Goal: Information Seeking & Learning: Find specific page/section

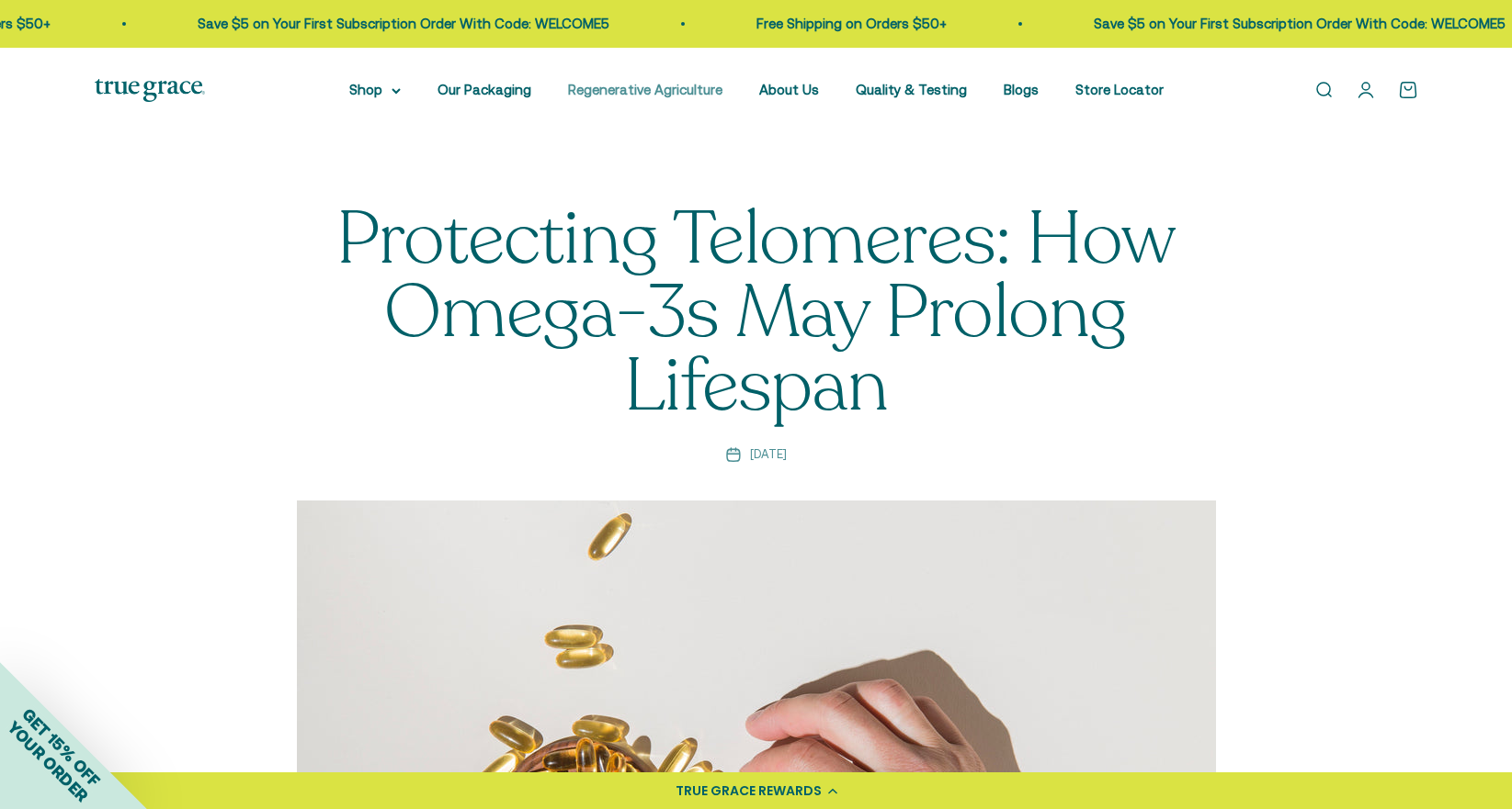
click at [667, 90] on link "Regenerative Agriculture" at bounding box center [645, 90] width 154 height 16
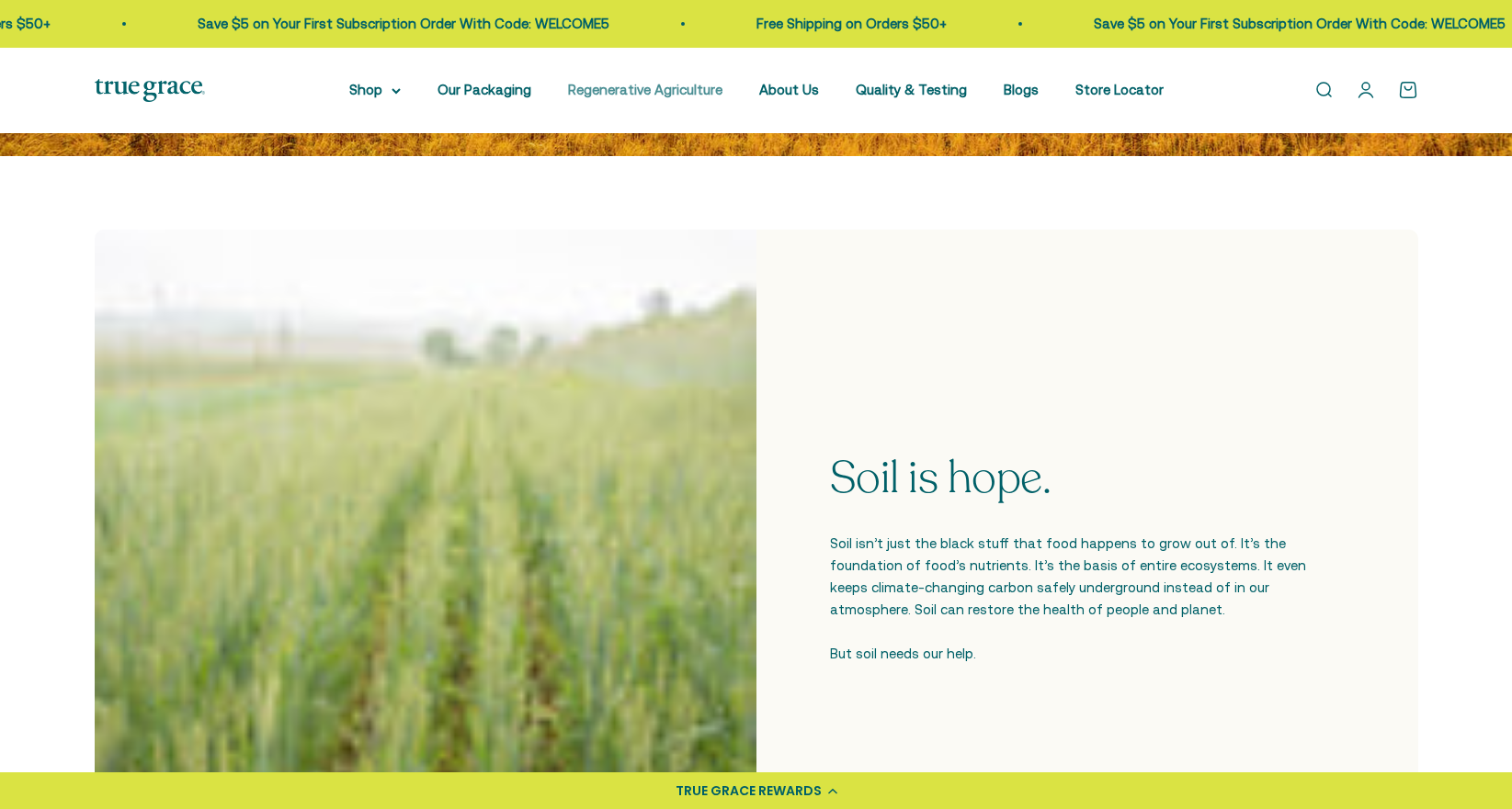
scroll to position [383, 0]
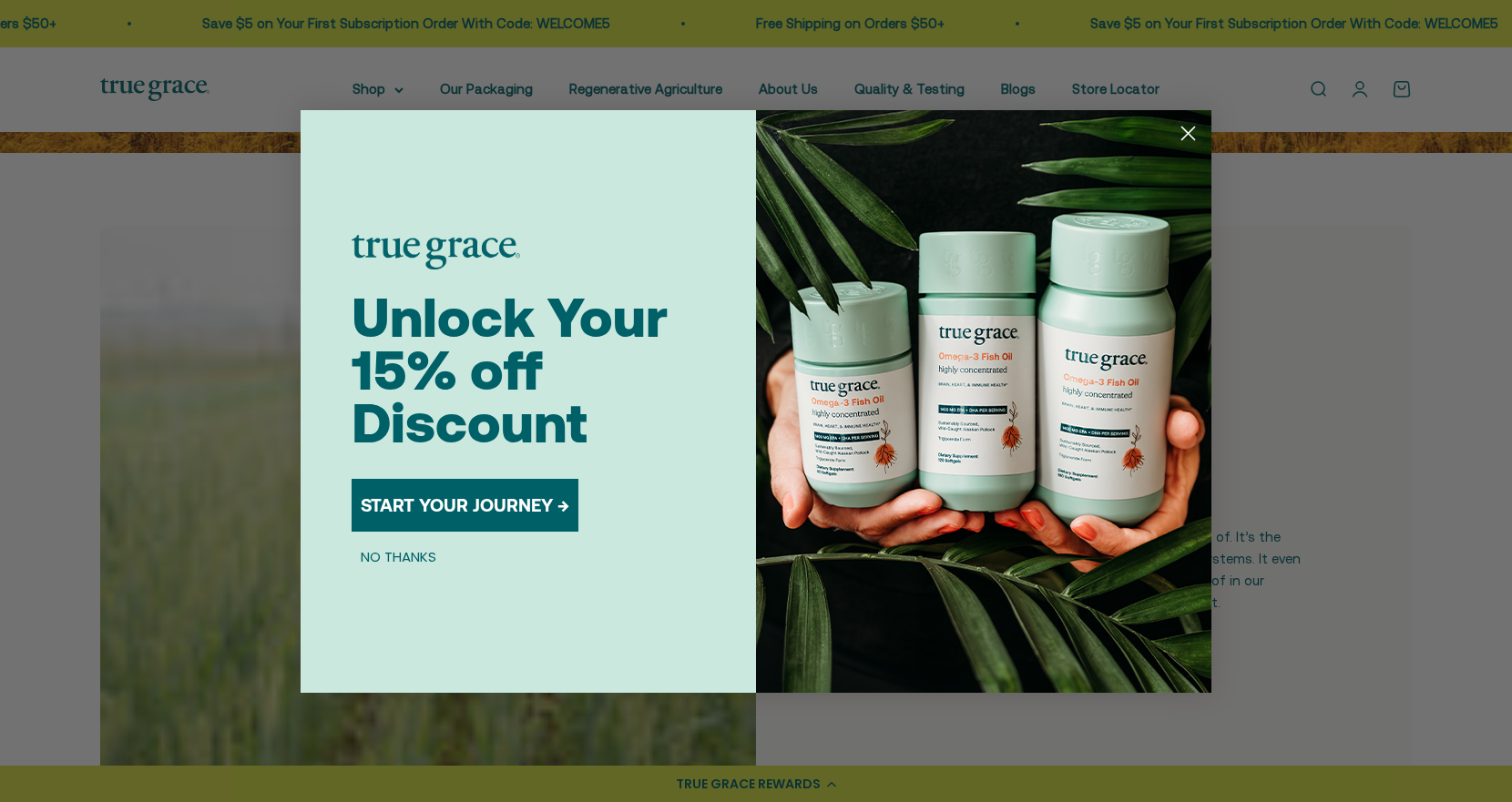
click at [1184, 132] on circle "Close dialog" at bounding box center [1188, 132] width 30 height 30
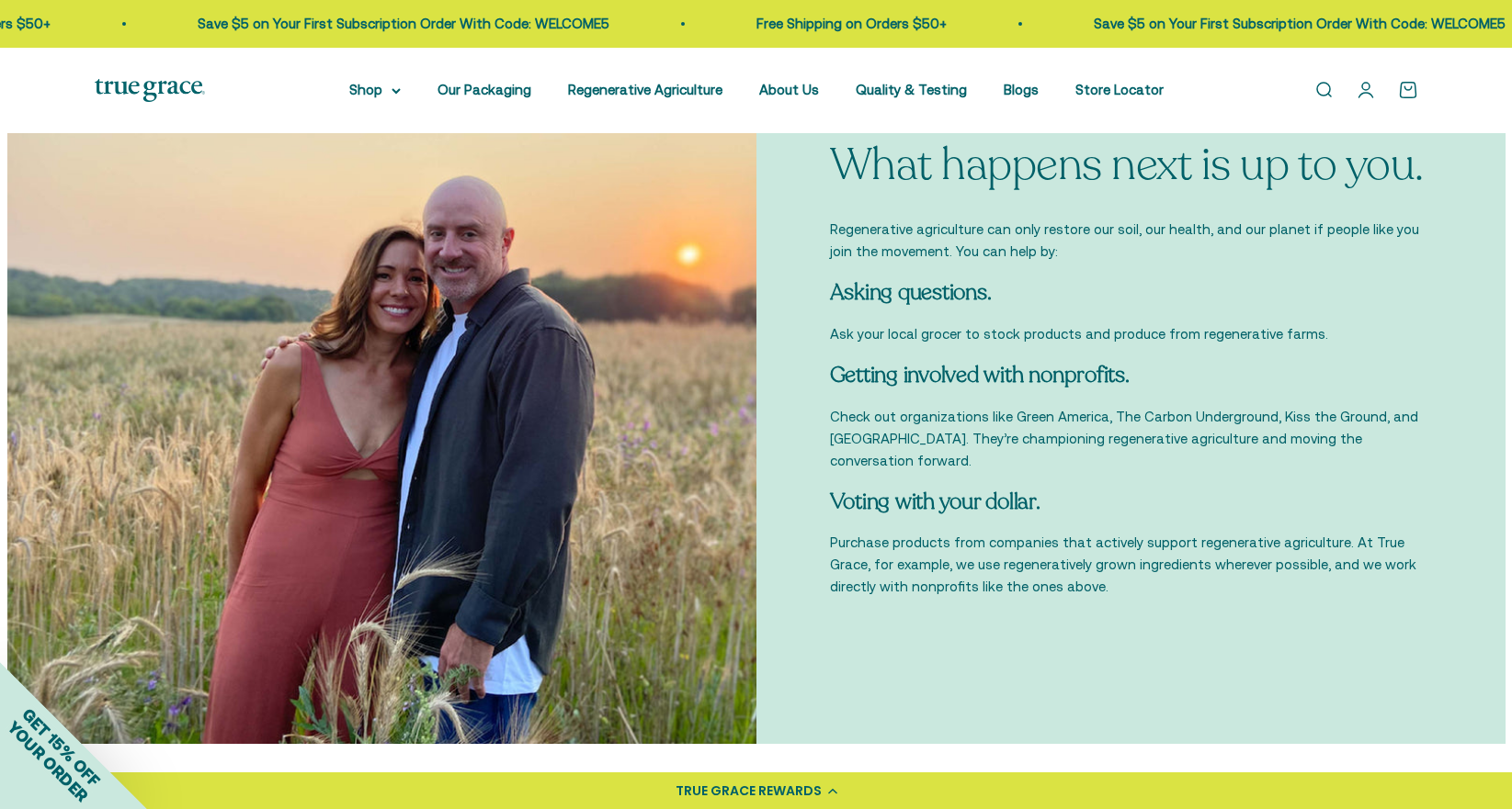
scroll to position [5034, 0]
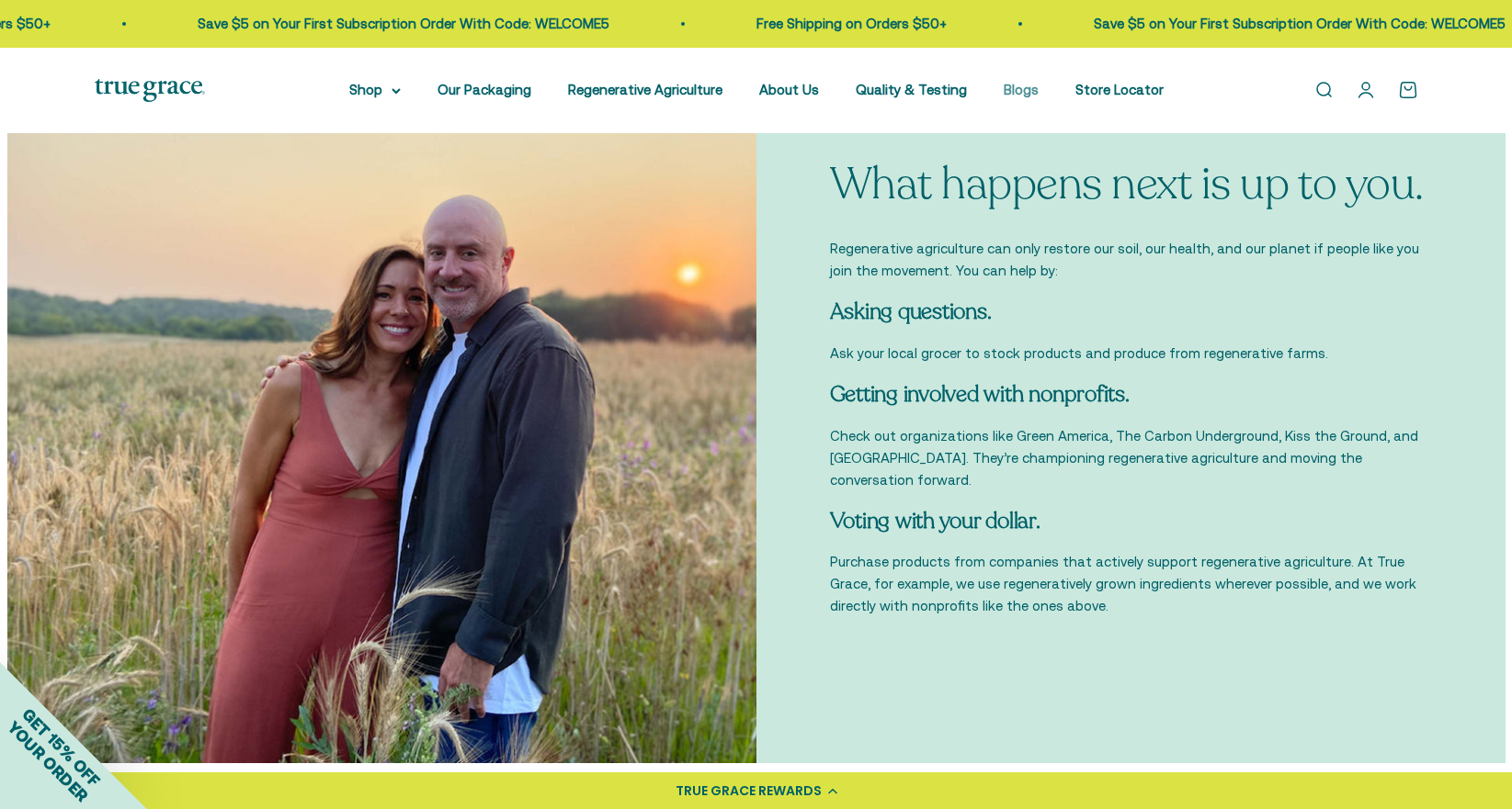
click at [1019, 85] on link "Blogs" at bounding box center [1021, 90] width 35 height 16
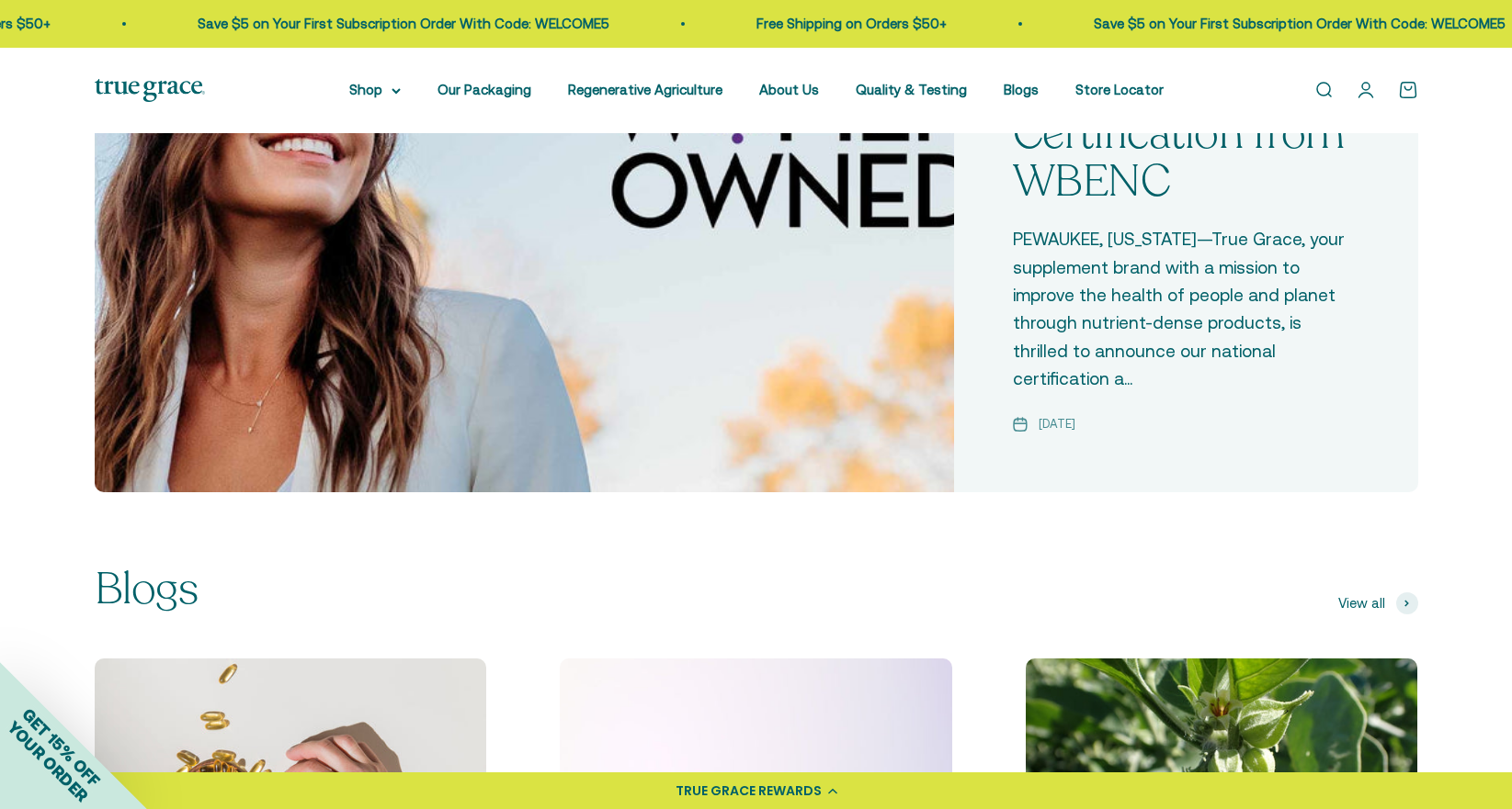
scroll to position [594, 0]
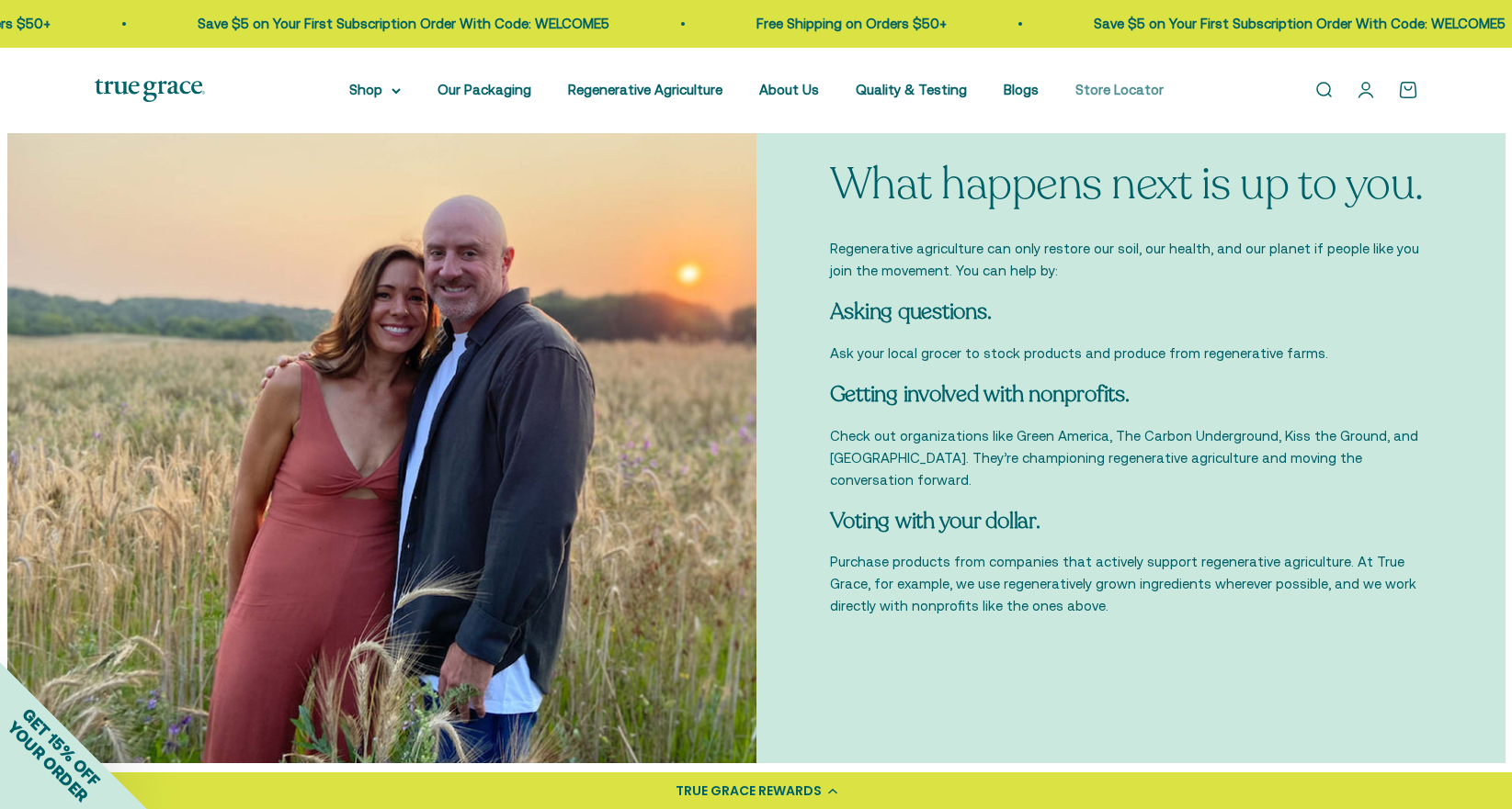
click at [1096, 87] on link "Store Locator" at bounding box center [1119, 90] width 88 height 16
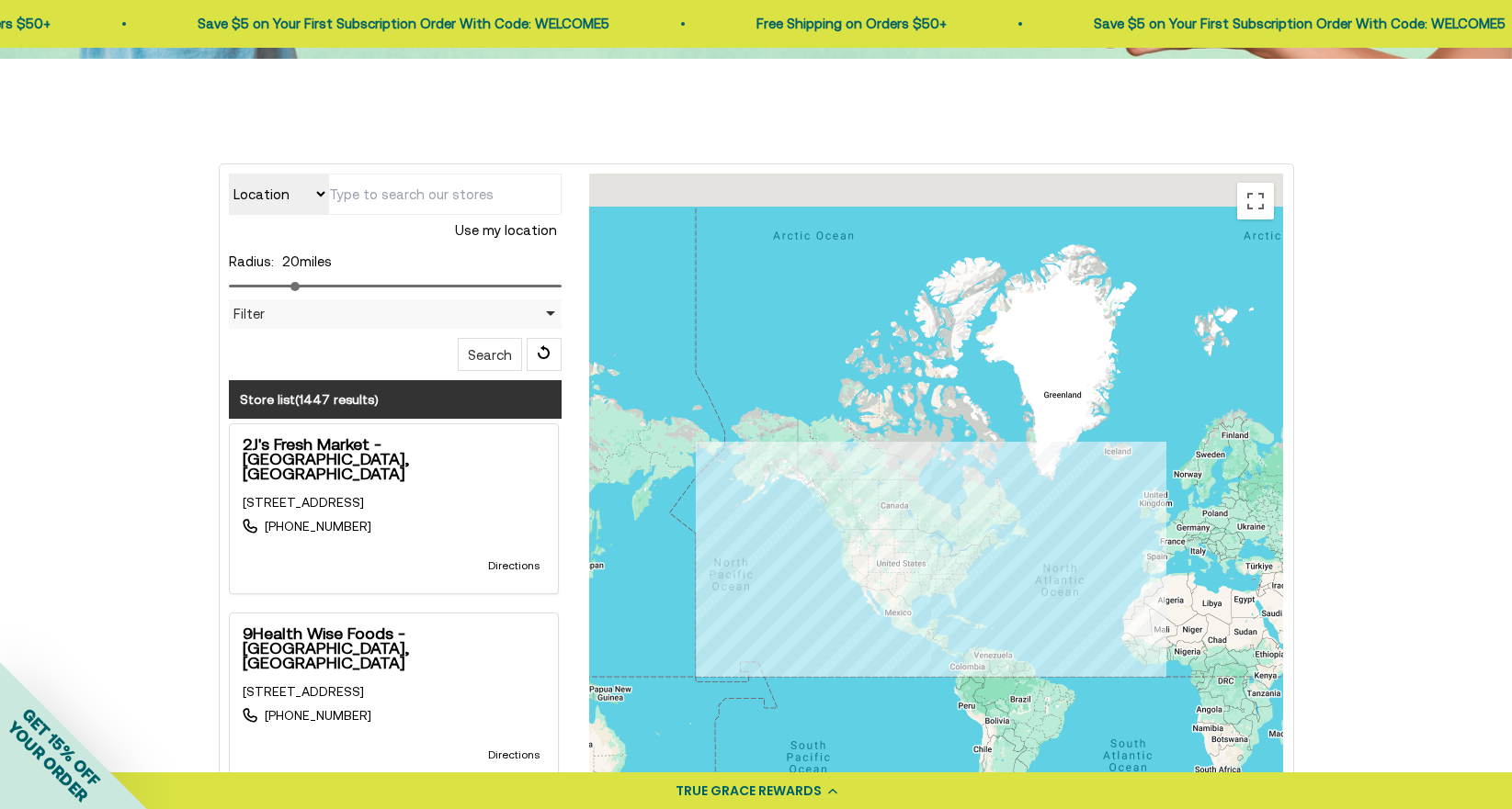
scroll to position [392, 0]
click at [375, 200] on input "text" at bounding box center [445, 196] width 233 height 41
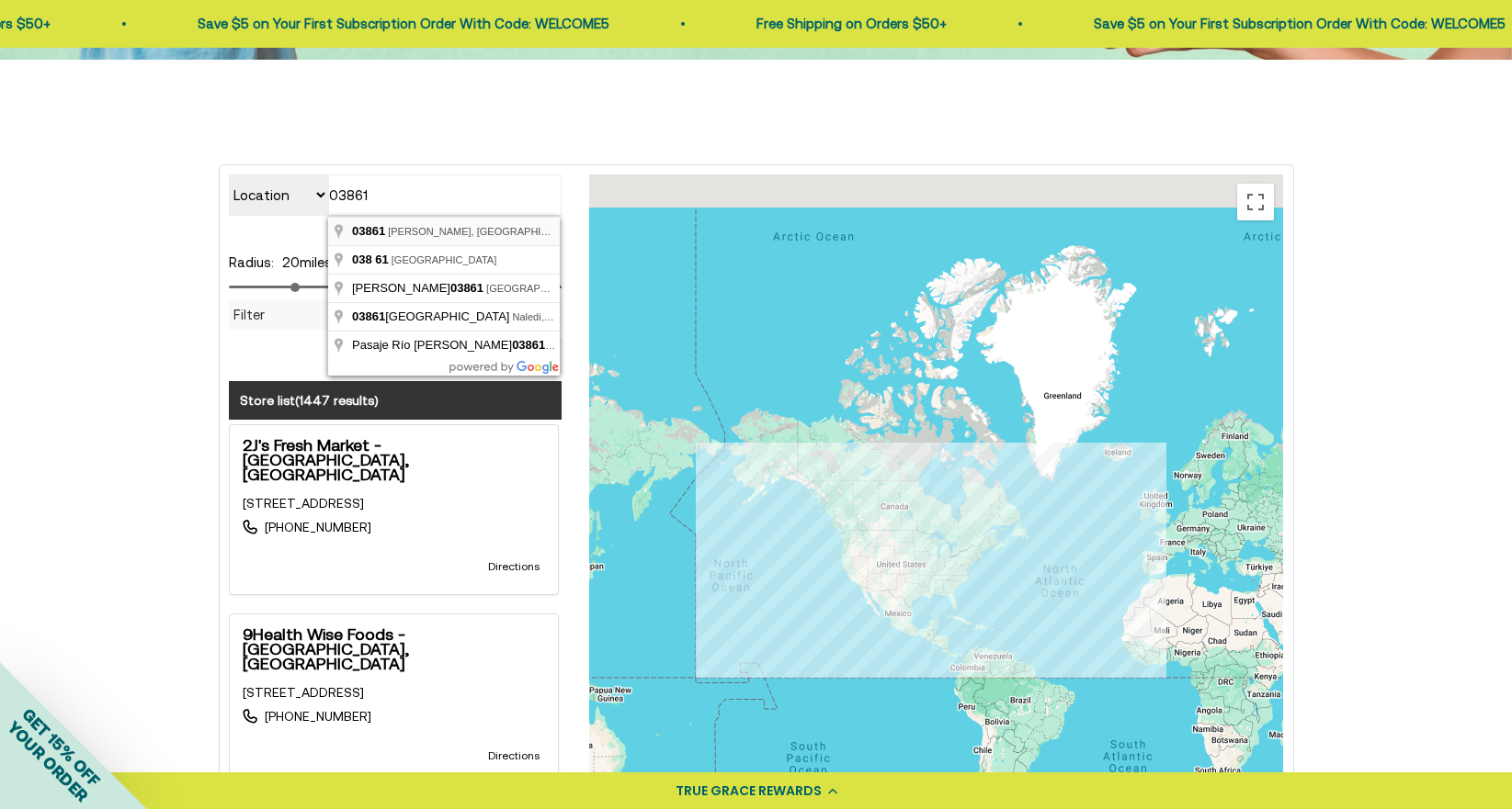
type input "[PERSON_NAME], NH 03861, [GEOGRAPHIC_DATA]"
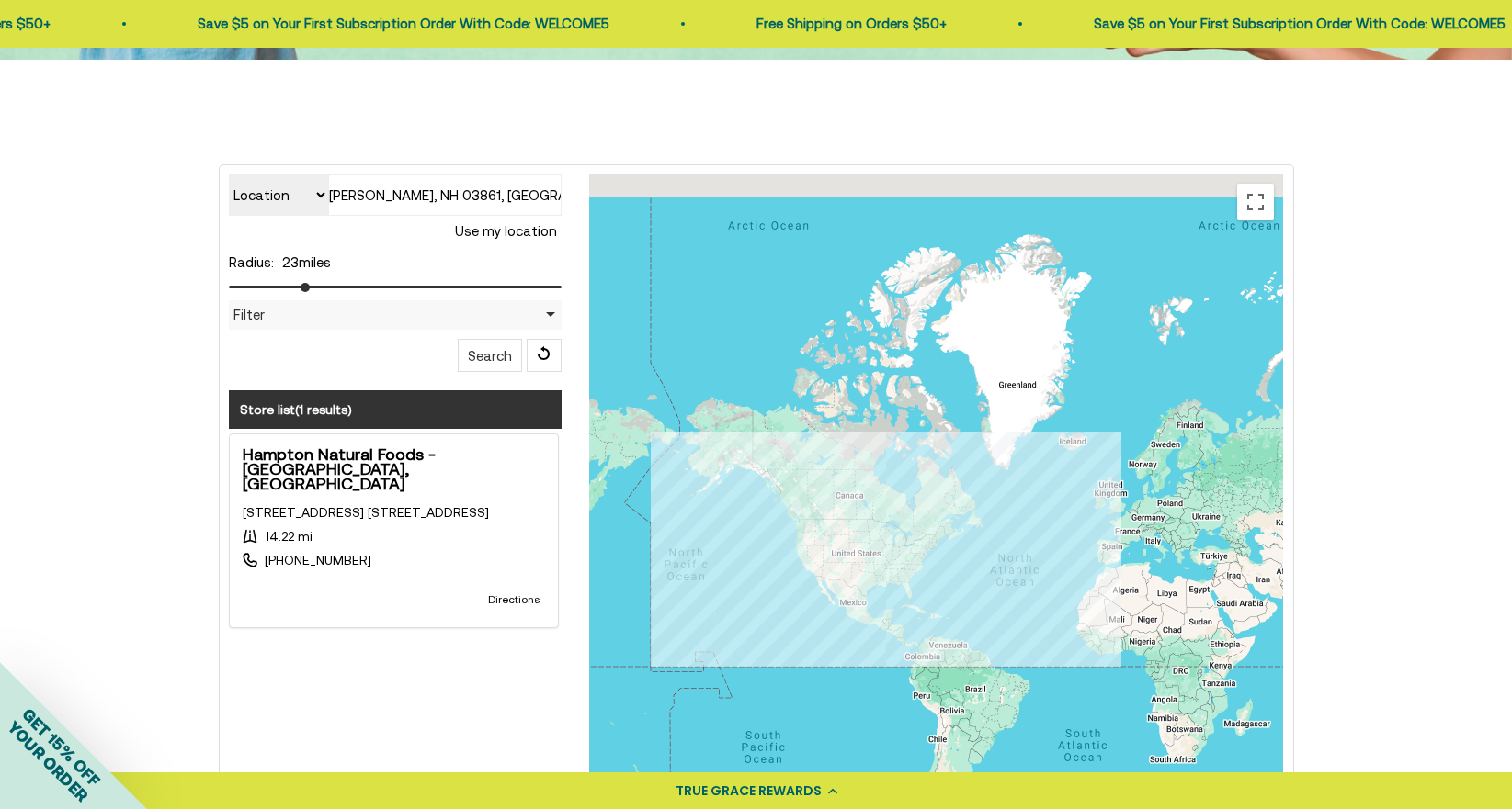
drag, startPoint x: 294, startPoint y: 281, endPoint x: 304, endPoint y: 283, distance: 10.2
click at [304, 285] on input "range" at bounding box center [396, 286] width 334 height 3
drag, startPoint x: 304, startPoint y: 281, endPoint x: 331, endPoint y: 281, distance: 27.0
click at [331, 281] on div at bounding box center [396, 284] width 334 height 22
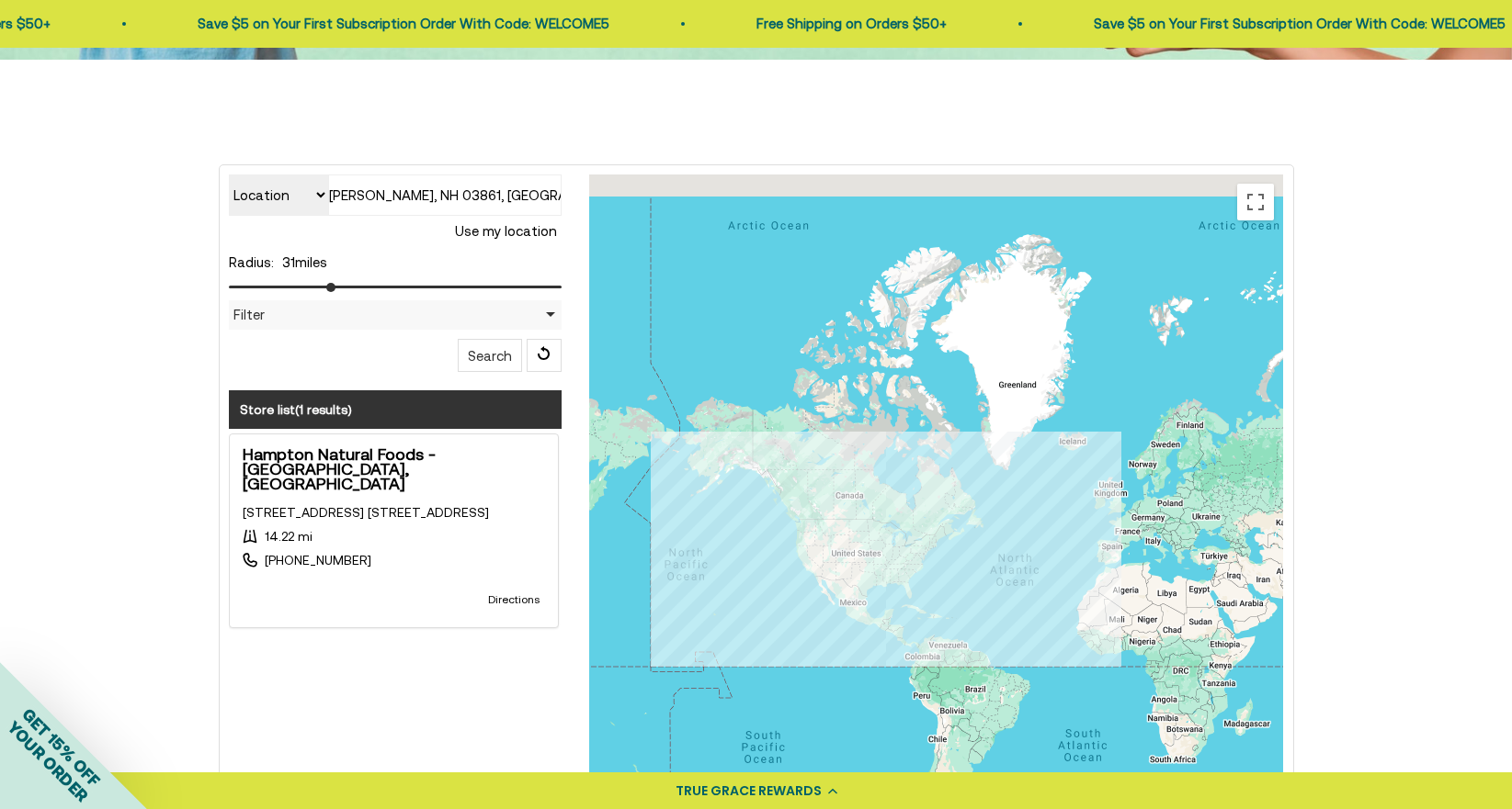
drag, startPoint x: 302, startPoint y: 283, endPoint x: 332, endPoint y: 285, distance: 30.1
type input "31"
click at [332, 285] on input "range" at bounding box center [396, 286] width 334 height 3
click at [473, 351] on button "Search" at bounding box center [489, 355] width 64 height 33
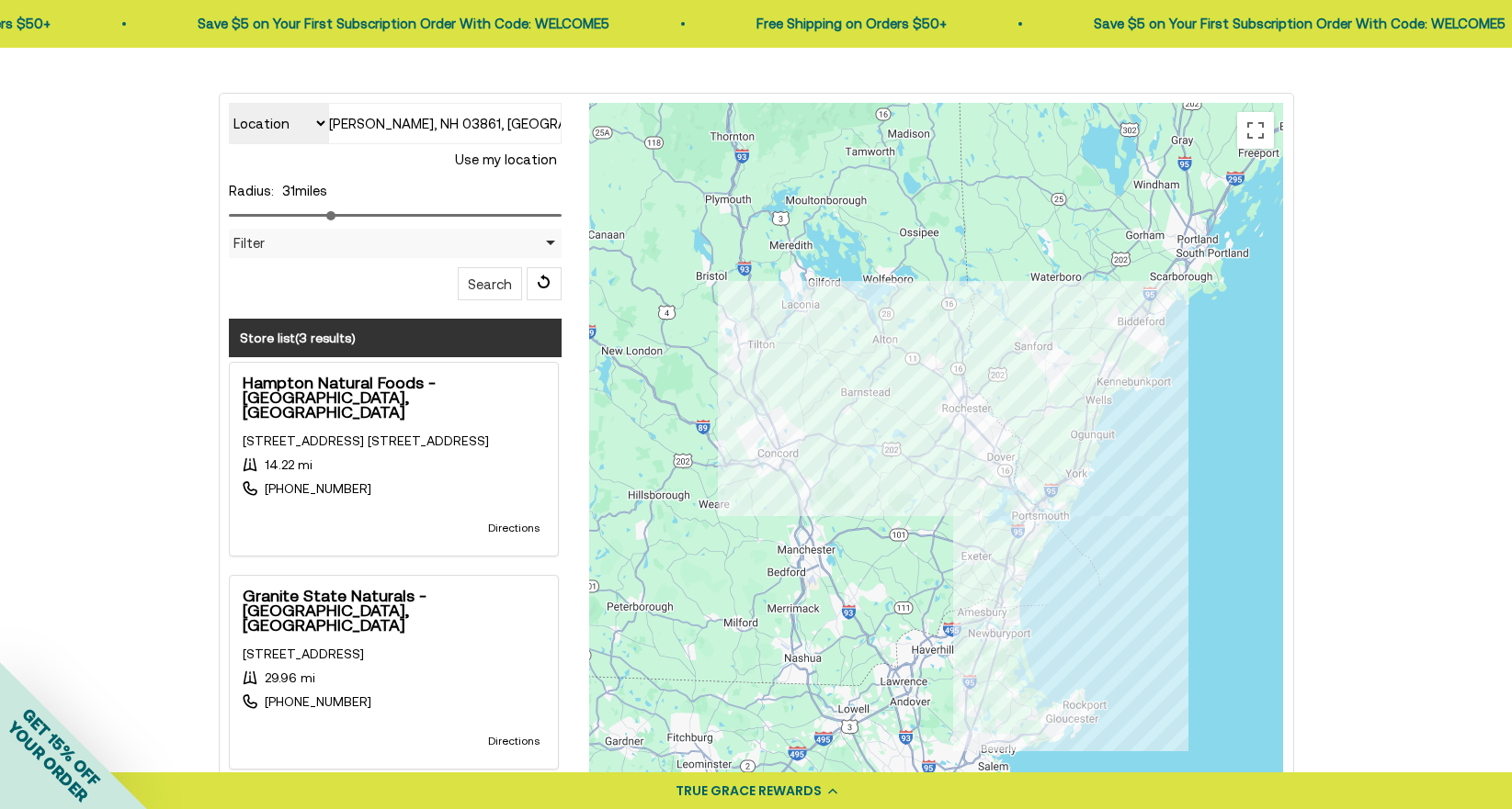
scroll to position [0, 0]
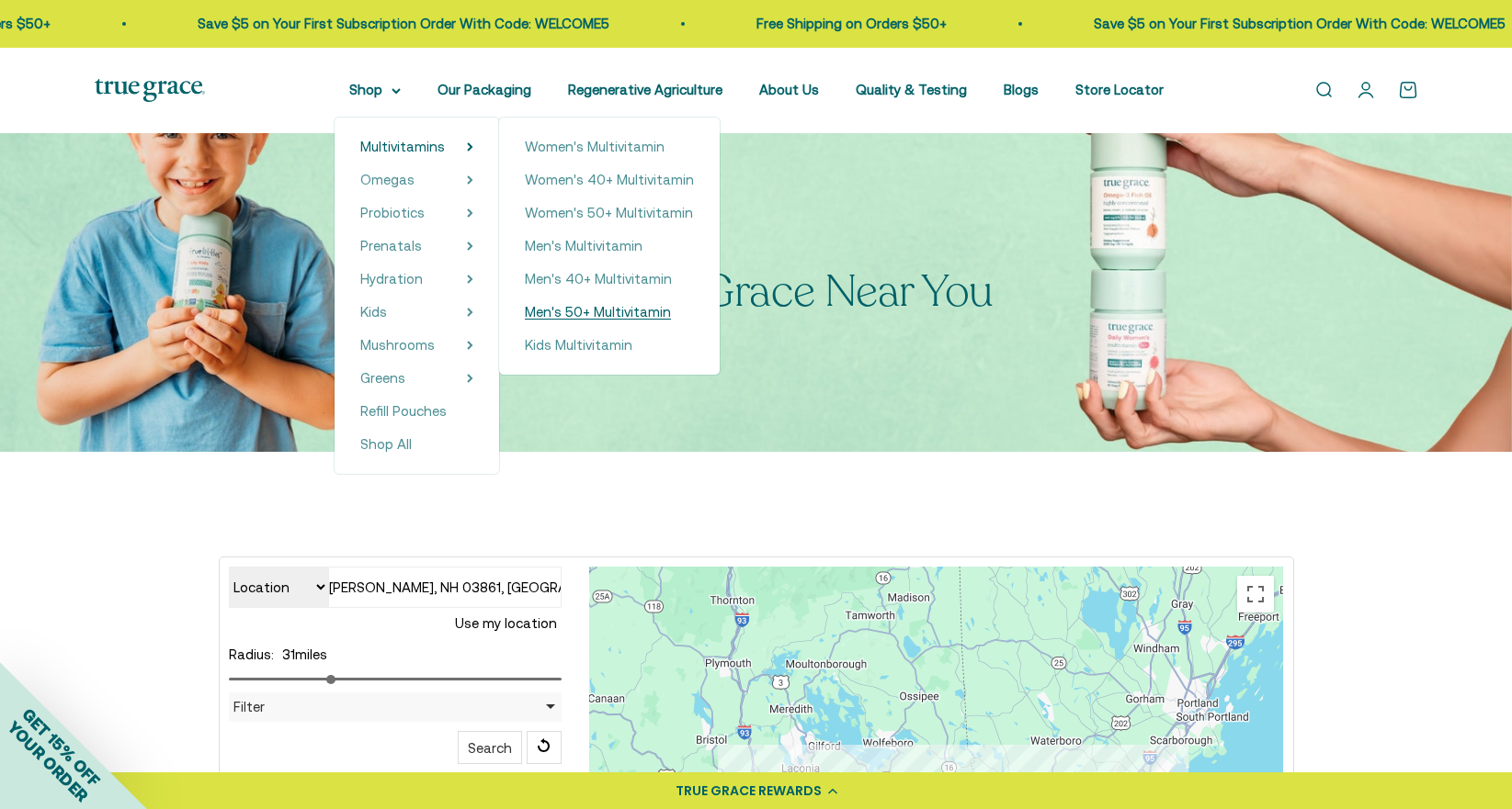
click at [574, 309] on span "Men's 50+ Multivitamin" at bounding box center [598, 312] width 146 height 16
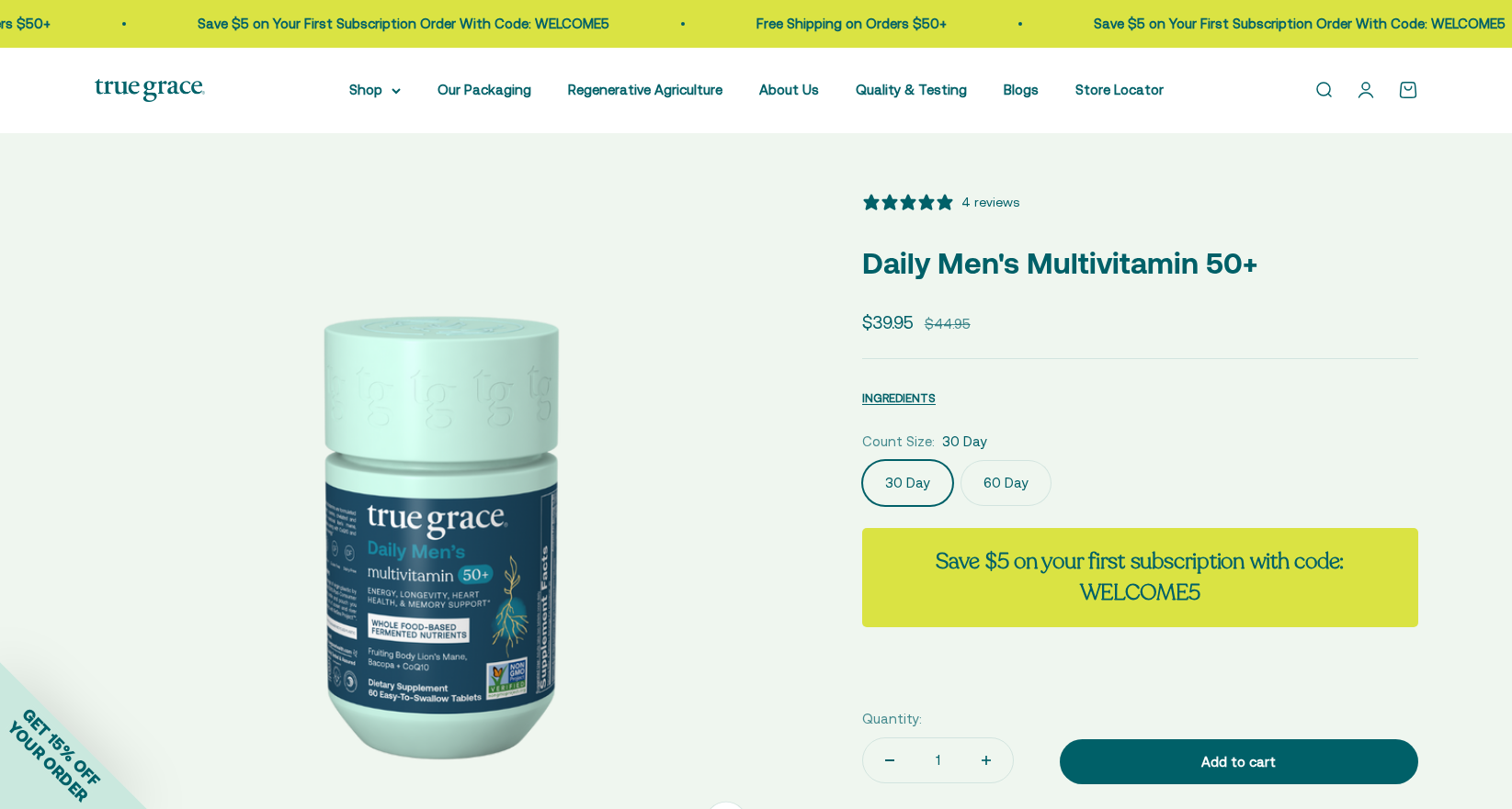
select select "3"
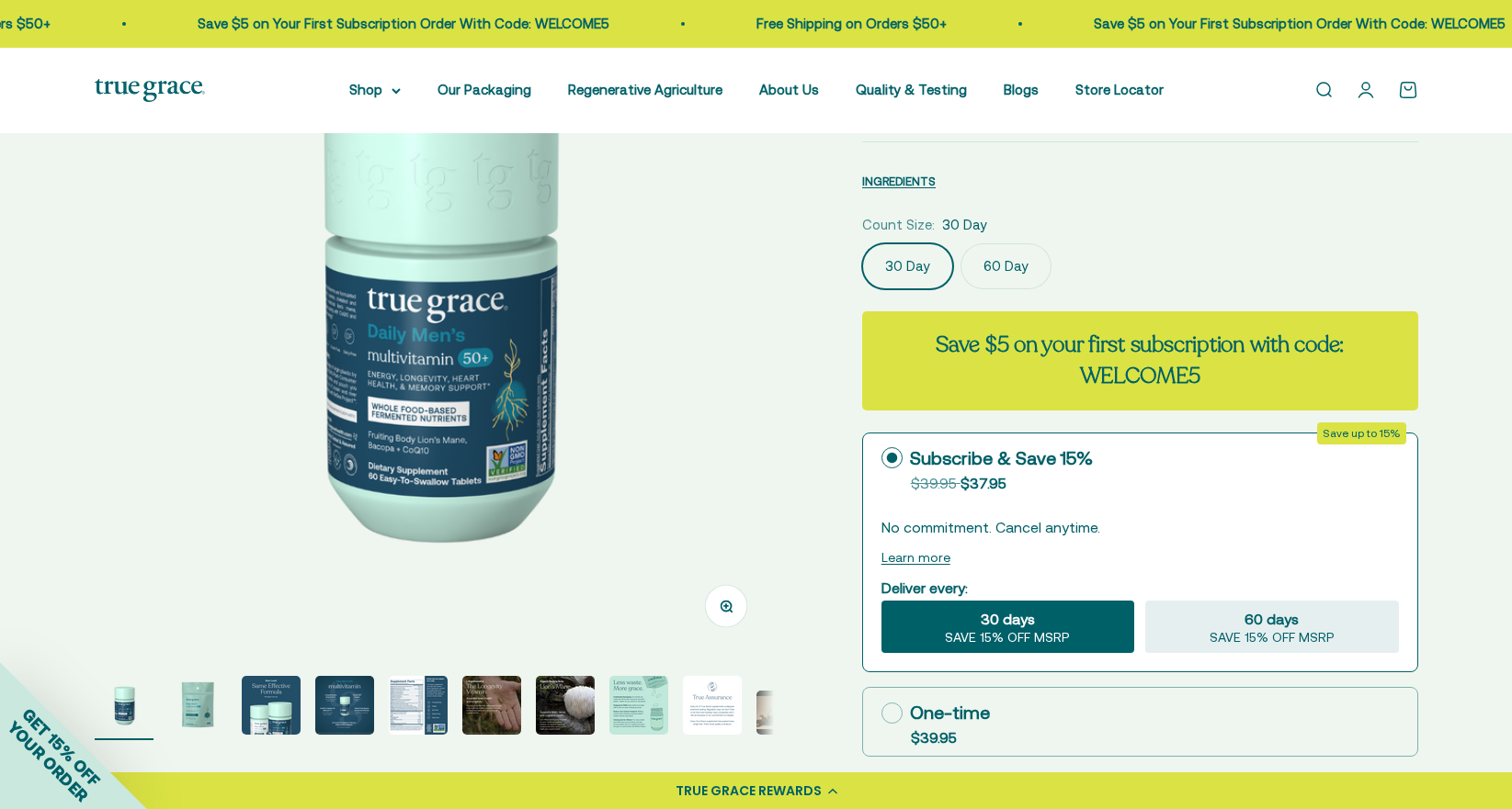
scroll to position [218, 0]
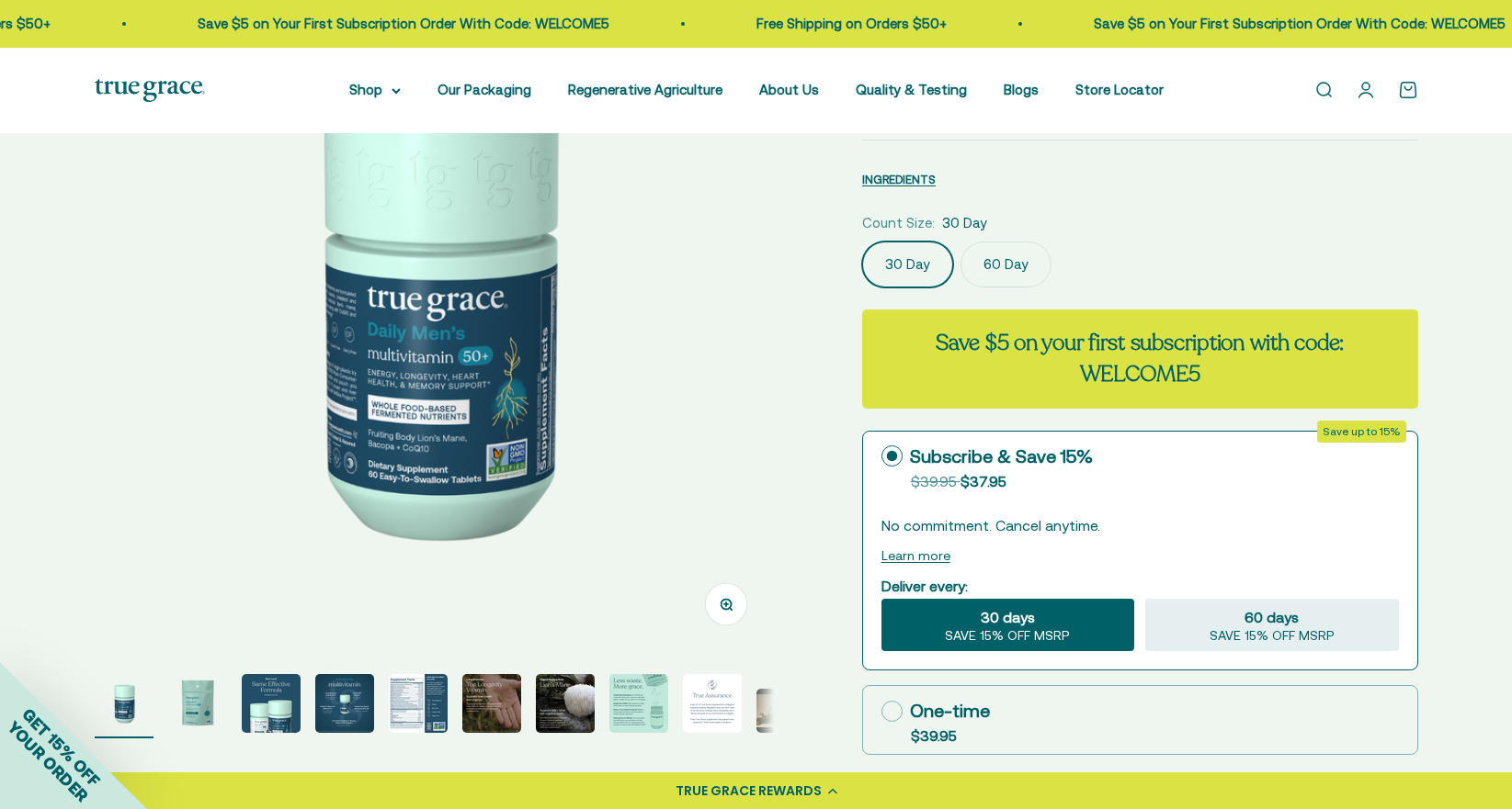
click at [631, 702] on img "Go to item 8" at bounding box center [639, 704] width 59 height 59
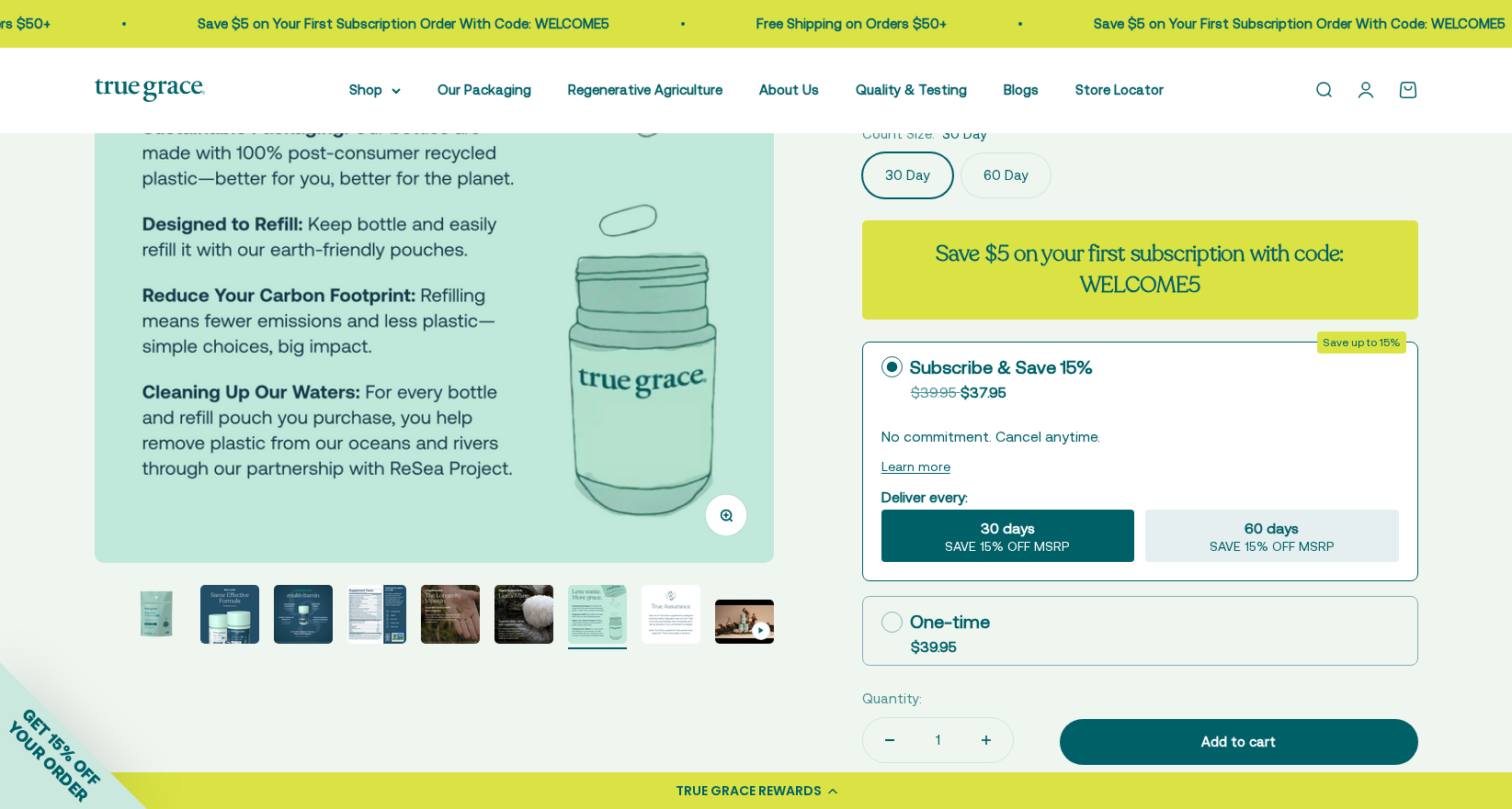
scroll to position [294, 0]
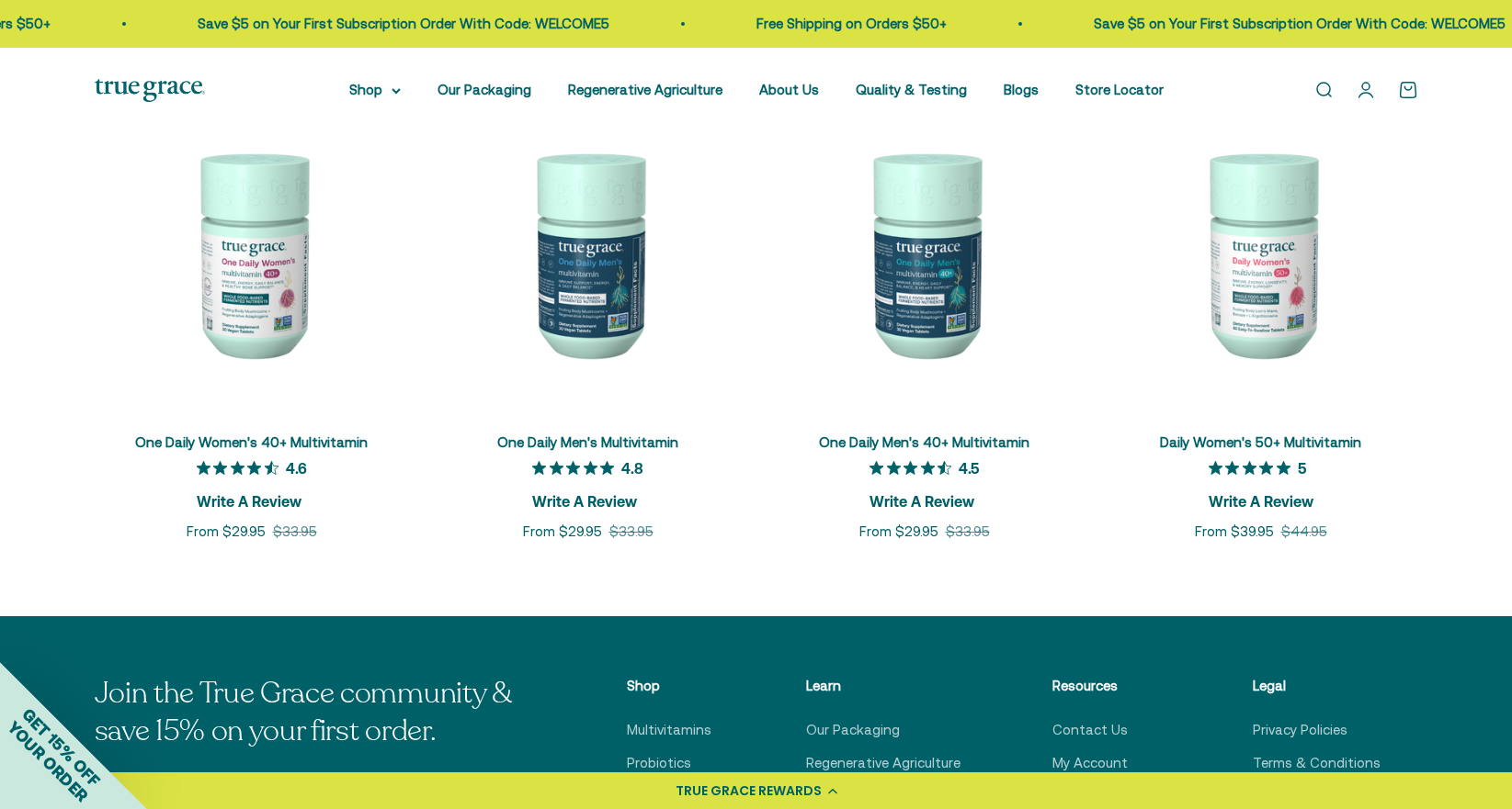
scroll to position [6857, 0]
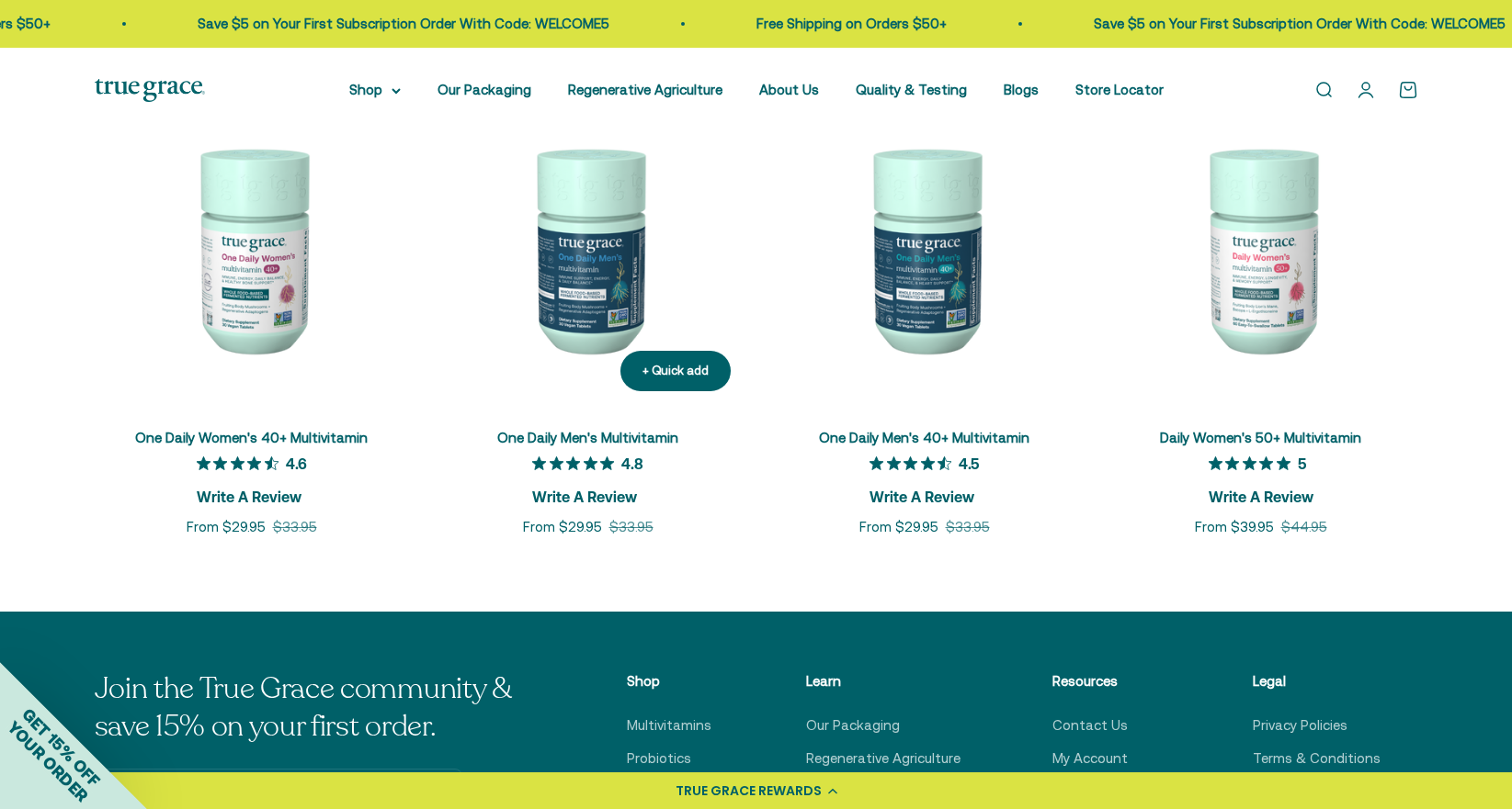
click at [565, 451] on span "Rated 4.8 out of 5 stars from 6 reviews. Jump to reviews." at bounding box center [577, 464] width 89 height 26
click at [881, 85] on link "Quality & Testing" at bounding box center [911, 90] width 112 height 16
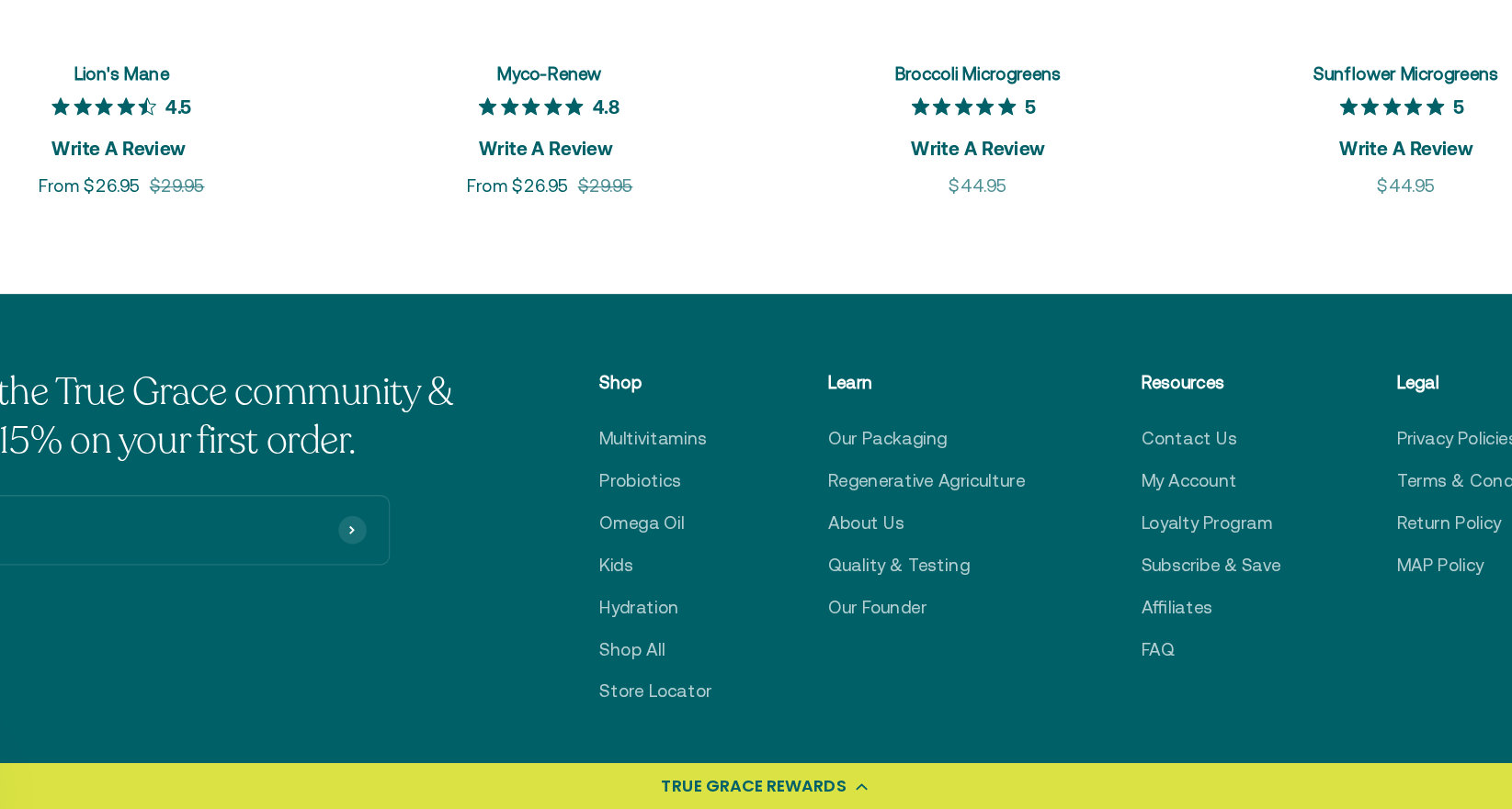
scroll to position [2777, 0]
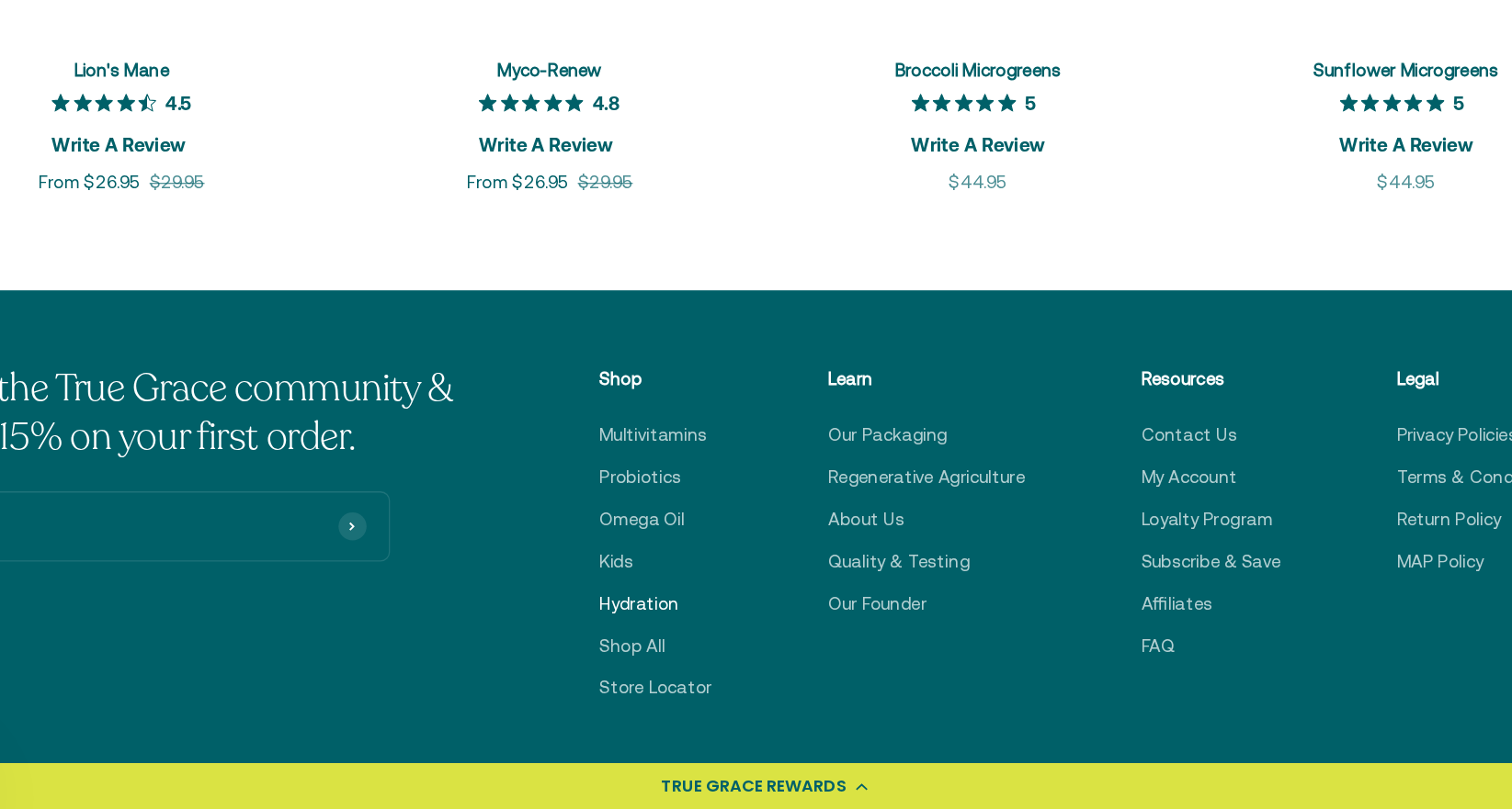
click at [662, 646] on link "Hydration" at bounding box center [657, 648] width 62 height 22
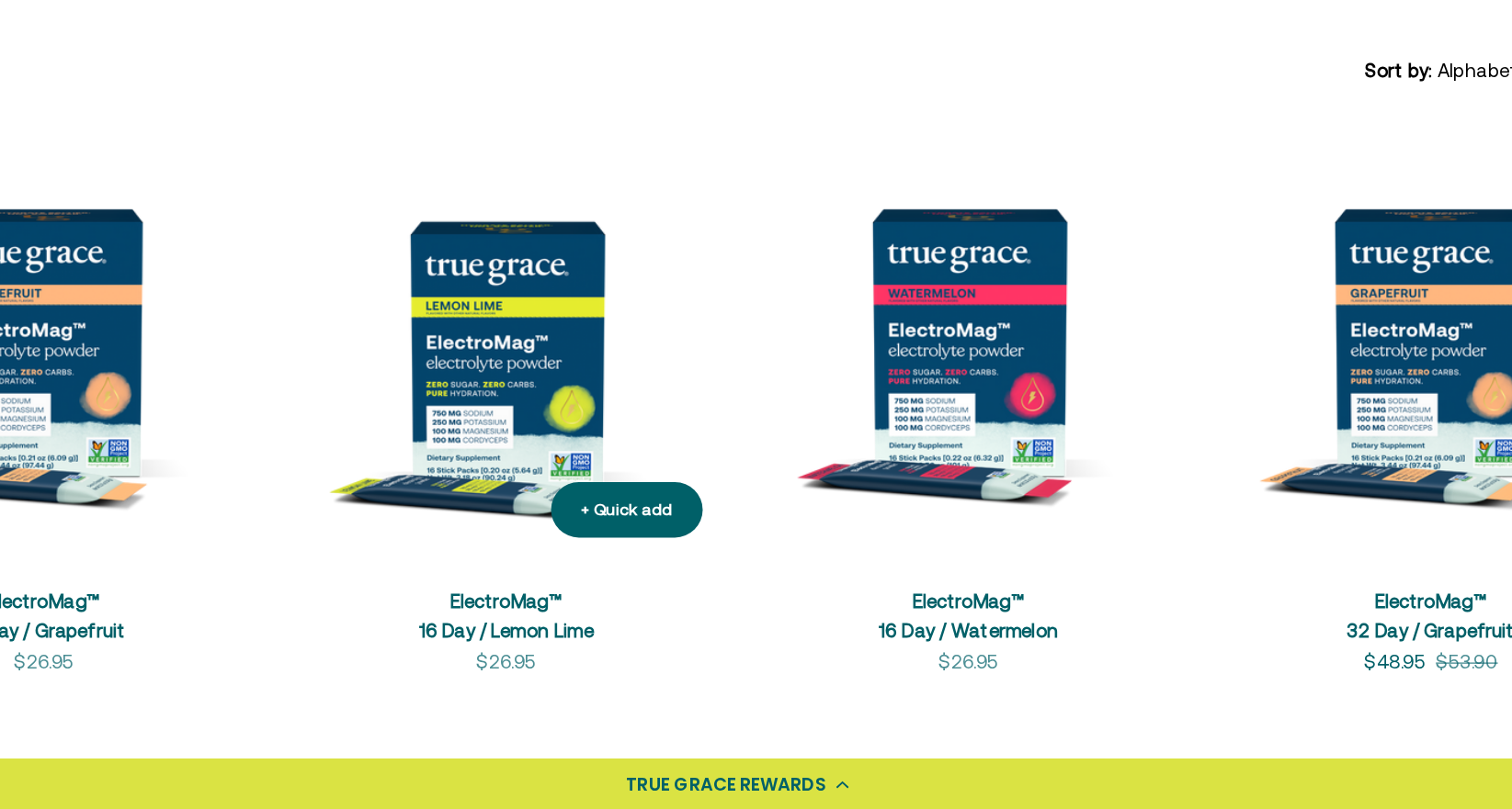
scroll to position [232, 0]
